Goal: Transaction & Acquisition: Purchase product/service

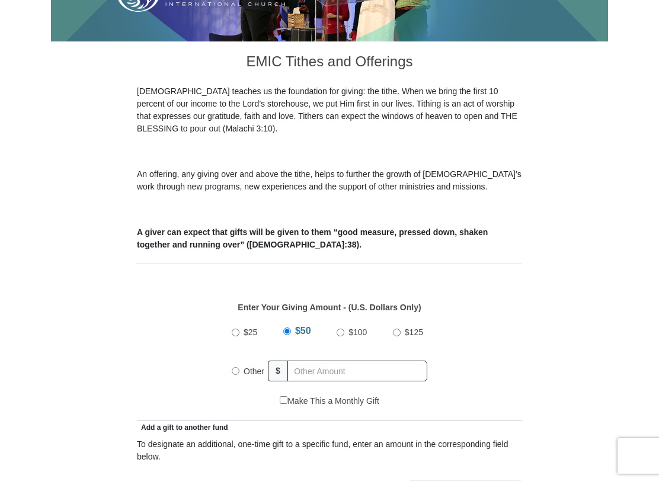
click at [236, 374] on input "Other" at bounding box center [236, 371] width 8 height 8
radio input "true"
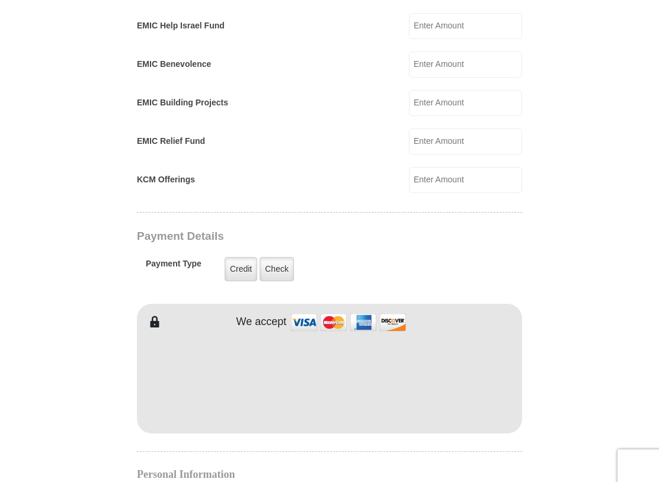
scroll to position [741, 0]
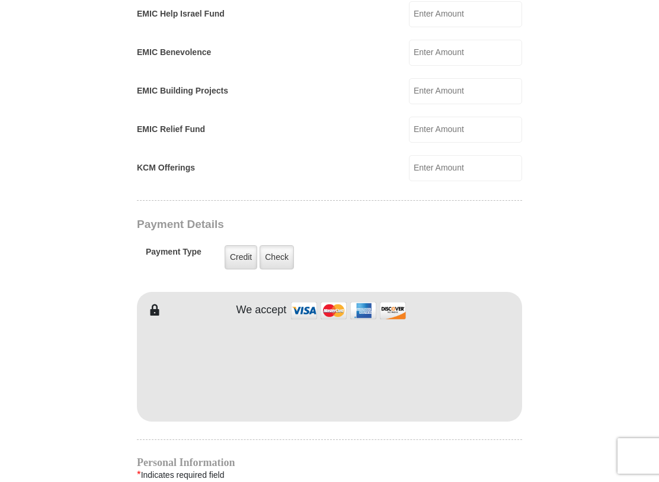
type input "160"
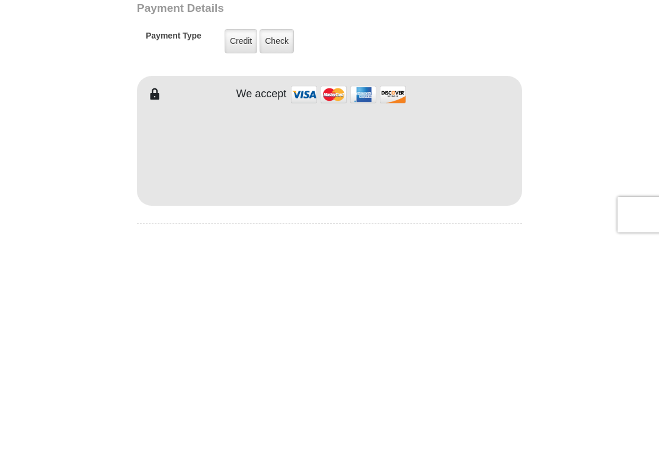
scroll to position [957, 0]
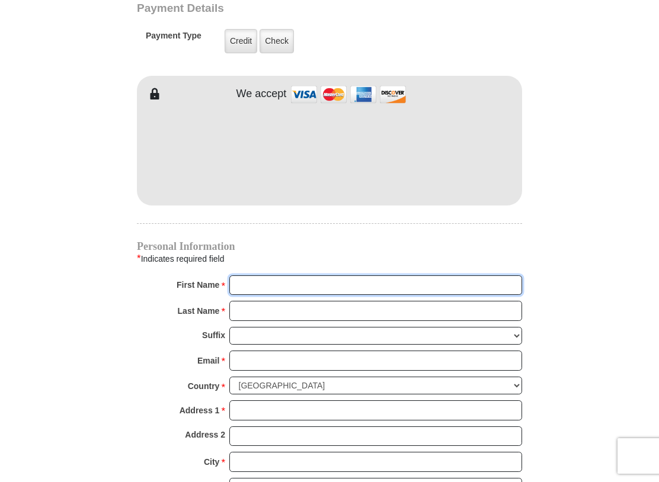
click at [266, 279] on input "First Name *" at bounding box center [375, 286] width 293 height 20
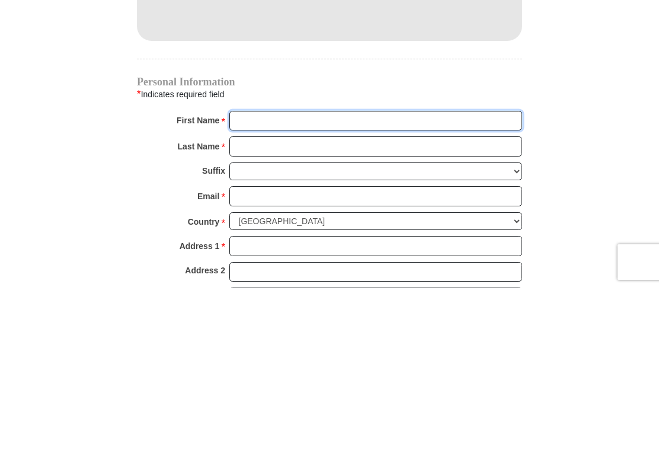
type input "Sharon & Terry"
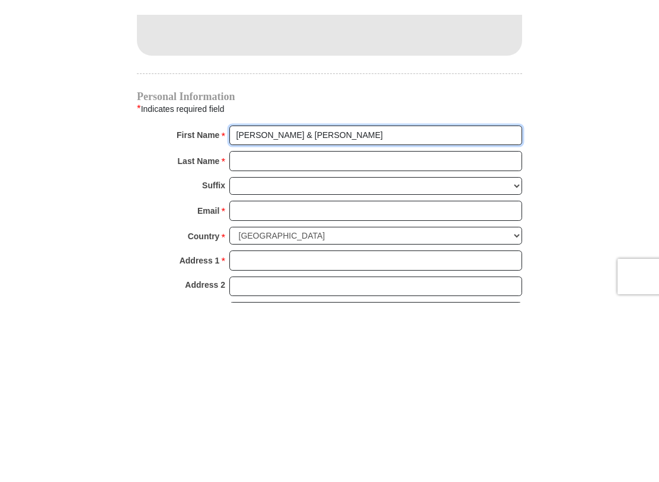
scroll to position [1122, 0]
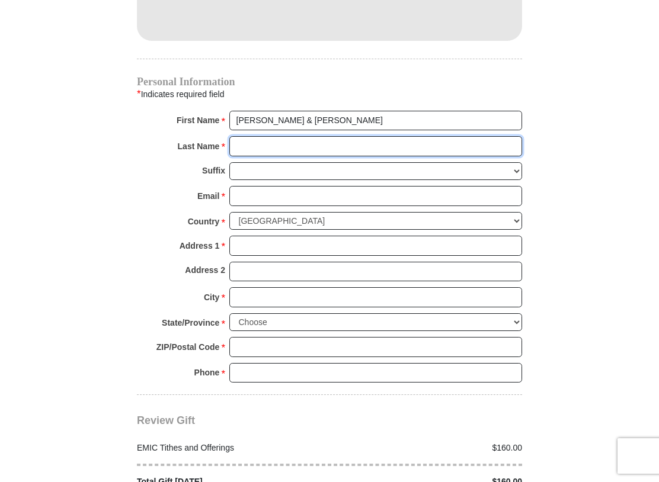
type input "Showers"
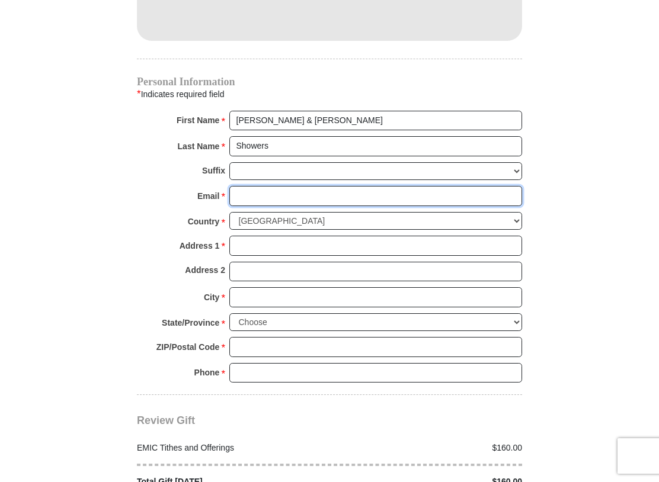
type input "lsshowers@gmail.com"
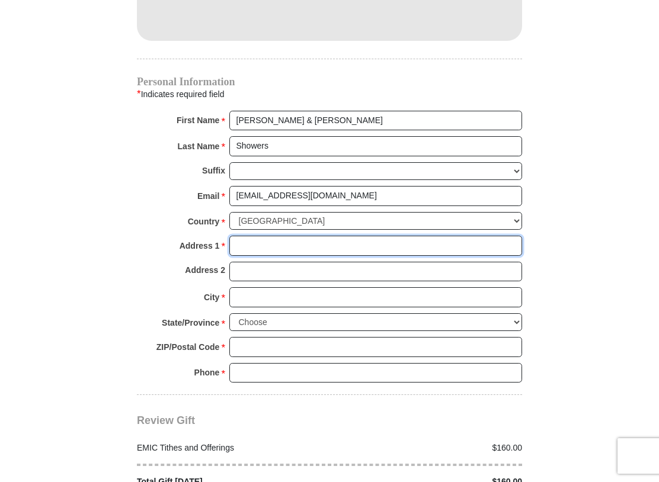
type input "308 Vernie Lee Rd"
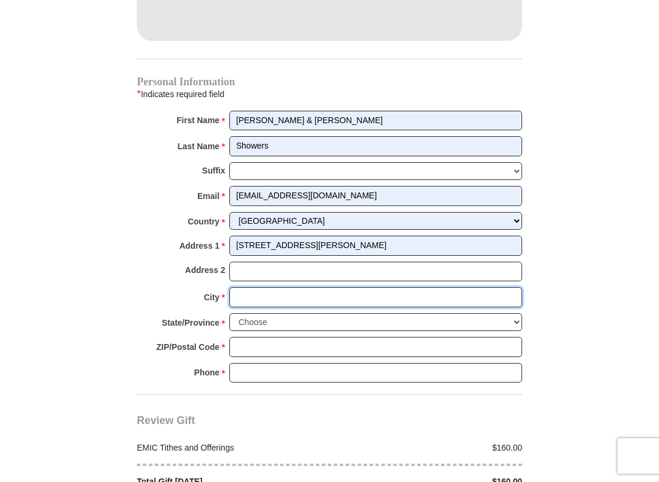
type input "Friendsville"
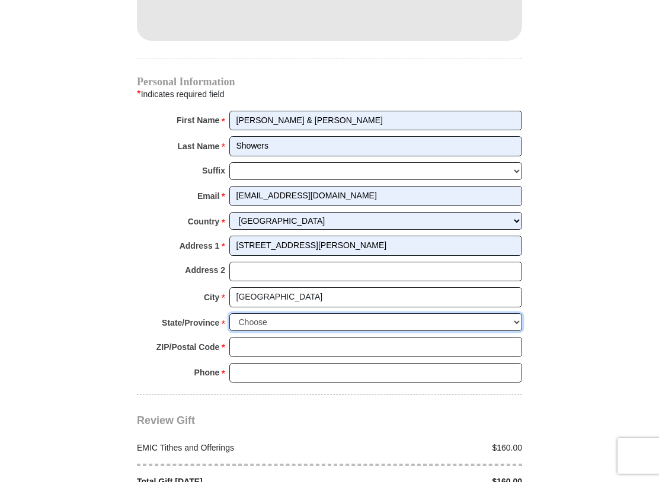
select select "TN"
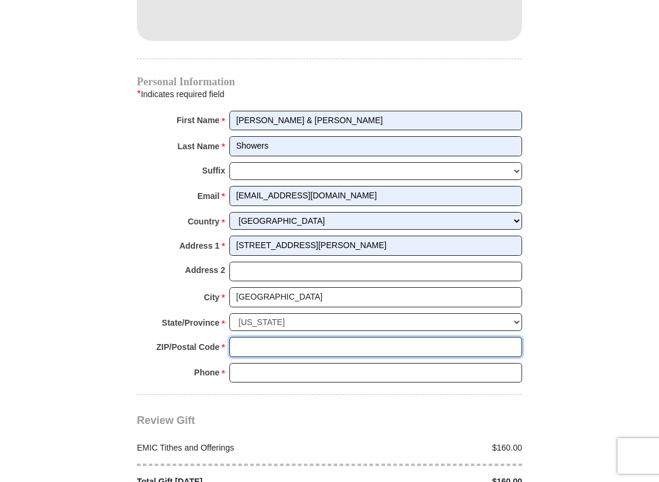
type input "37737"
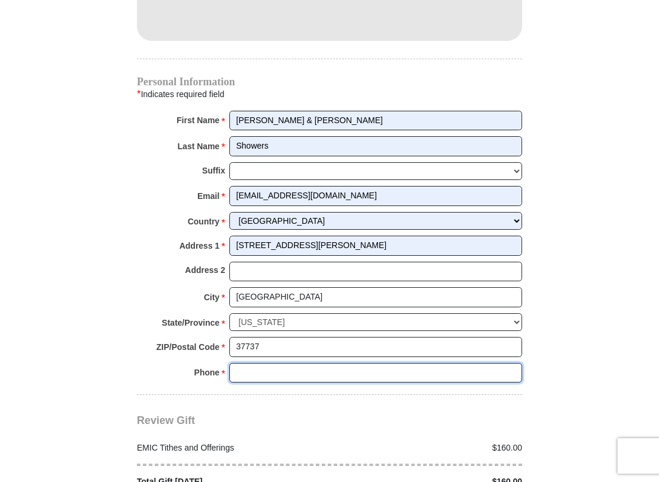
type input "7314419241"
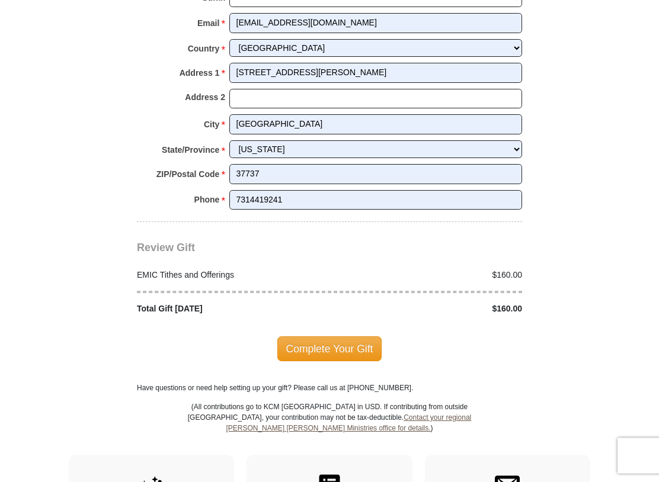
scroll to position [1295, 0]
click at [321, 345] on span "Complete Your Gift" at bounding box center [329, 348] width 105 height 25
